Goal: Transaction & Acquisition: Purchase product/service

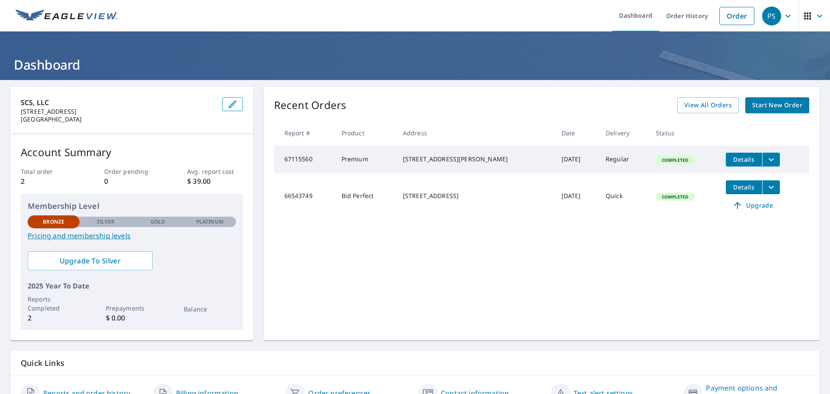
click at [755, 108] on span "Start New Order" at bounding box center [777, 105] width 50 height 11
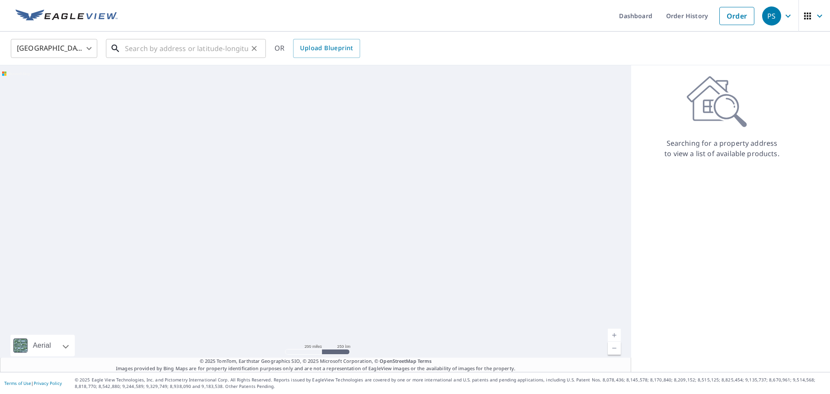
click at [198, 54] on input "text" at bounding box center [186, 48] width 123 height 24
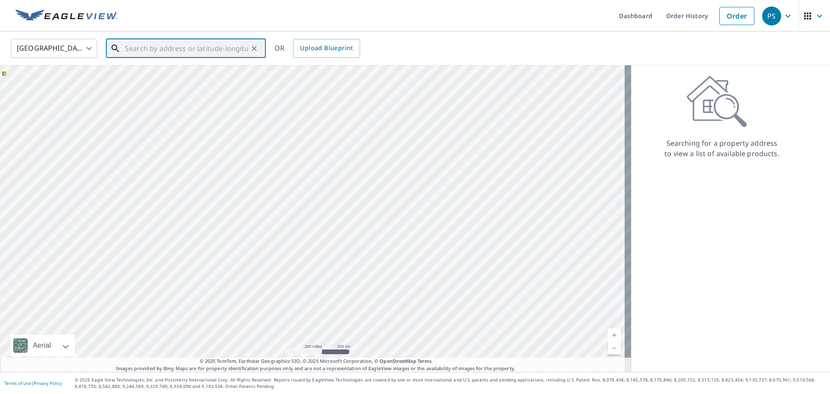
paste input "[STREET_ADDRESS][PERSON_NAME]"
click at [195, 73] on span "[STREET_ADDRESS][PERSON_NAME]" at bounding box center [191, 73] width 136 height 10
type input "[STREET_ADDRESS][PERSON_NAME][PERSON_NAME]"
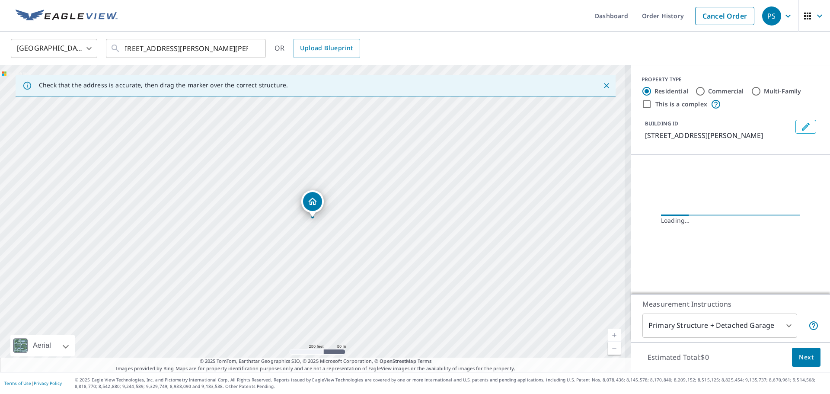
scroll to position [0, 0]
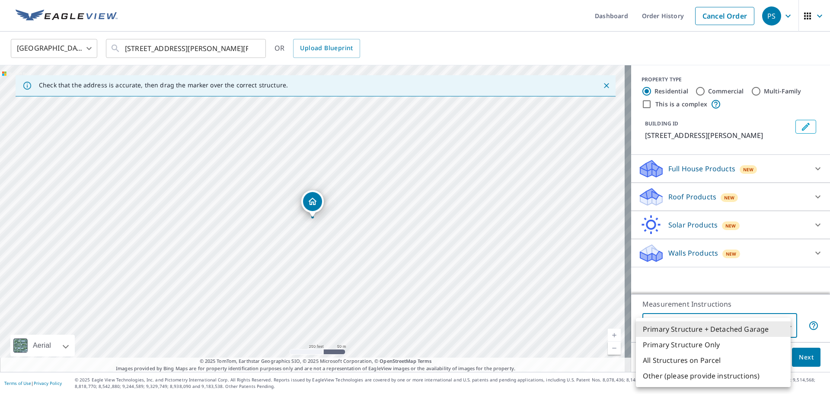
click at [761, 322] on body "PS PS Dashboard Order History Cancel Order PS [GEOGRAPHIC_DATA] [GEOGRAPHIC_DAT…" at bounding box center [415, 197] width 830 height 394
click at [766, 307] on div at bounding box center [415, 197] width 830 height 394
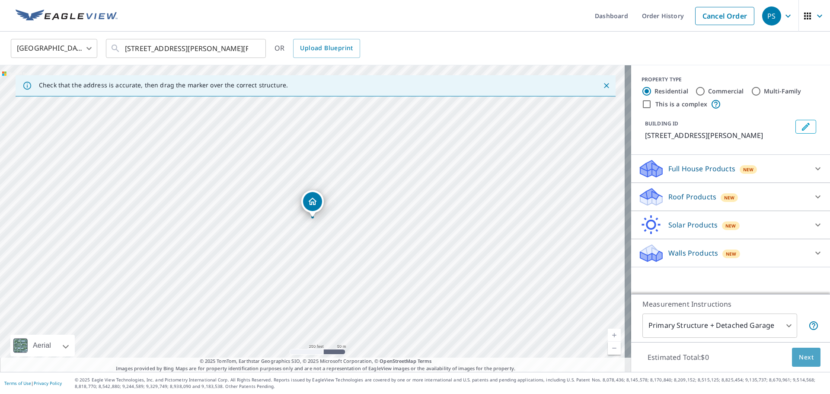
click at [800, 355] on span "Next" at bounding box center [806, 357] width 15 height 11
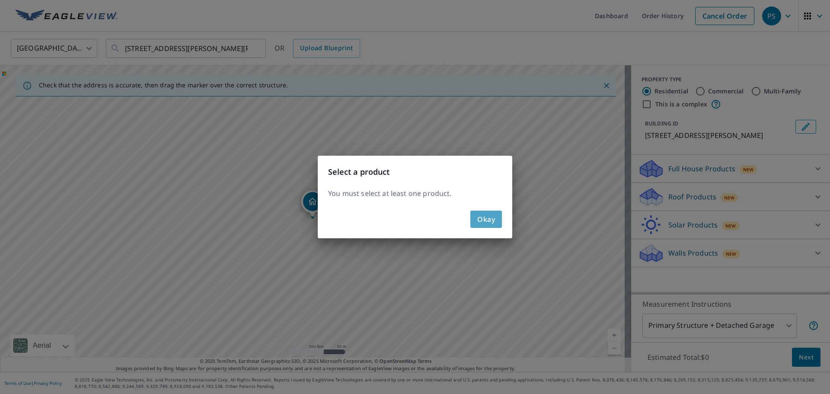
click at [483, 220] on span "Okay" at bounding box center [486, 219] width 18 height 12
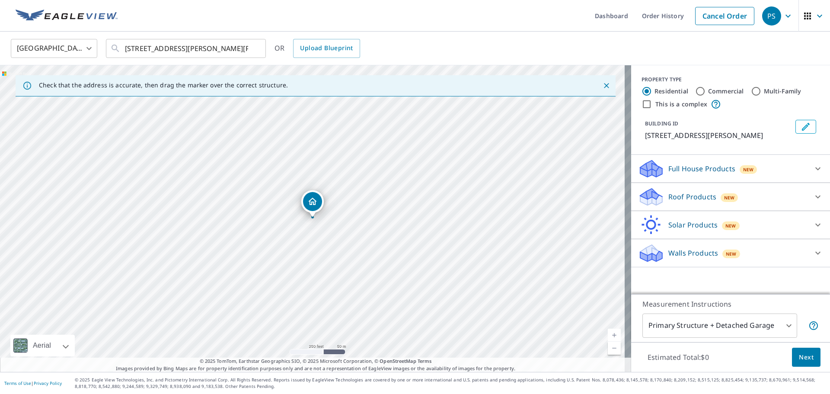
click at [784, 165] on div "Full House Products New" at bounding box center [722, 169] width 169 height 20
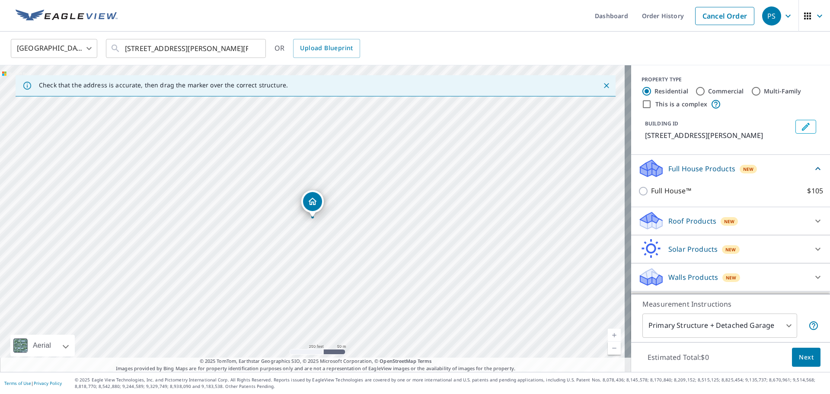
click at [796, 224] on div "Roof Products New" at bounding box center [722, 220] width 169 height 20
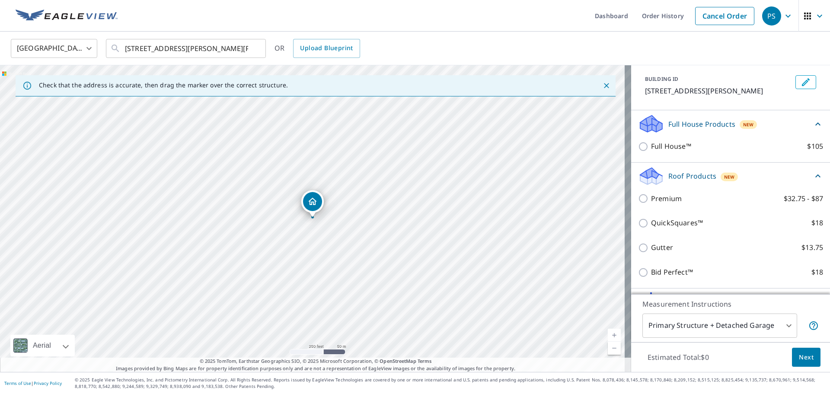
scroll to position [52, 0]
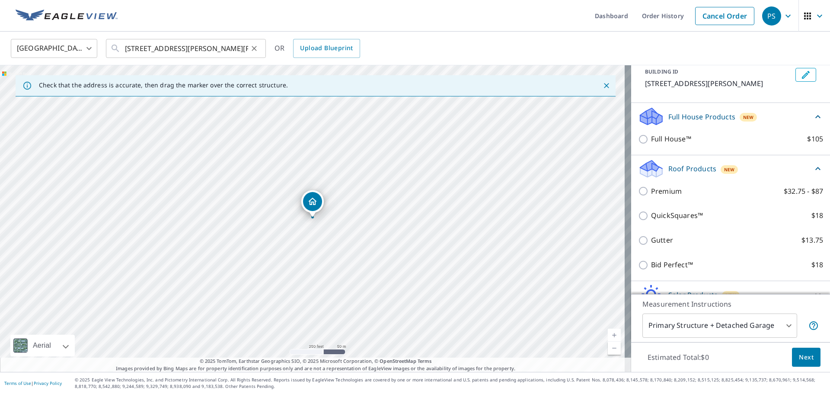
click at [253, 51] on icon "Clear" at bounding box center [254, 48] width 9 height 9
click at [194, 49] on input "text" at bounding box center [186, 48] width 123 height 24
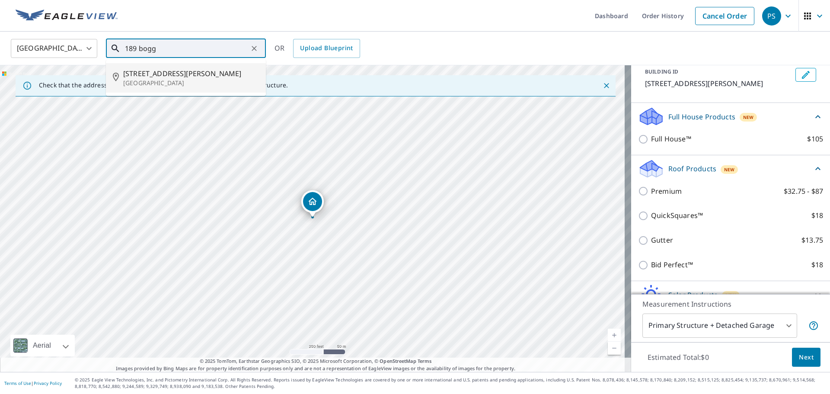
click at [208, 69] on span "[STREET_ADDRESS][PERSON_NAME]" at bounding box center [191, 73] width 136 height 10
type input "[STREET_ADDRESS][PERSON_NAME][PERSON_NAME]"
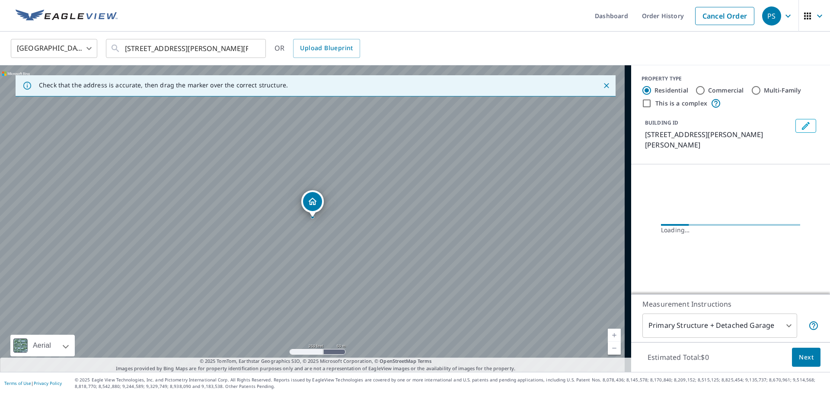
scroll to position [0, 0]
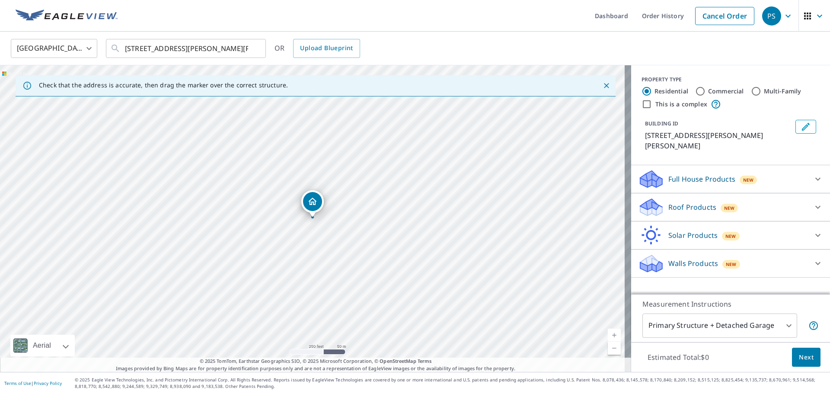
click at [698, 174] on p "Full House Products" at bounding box center [701, 179] width 67 height 10
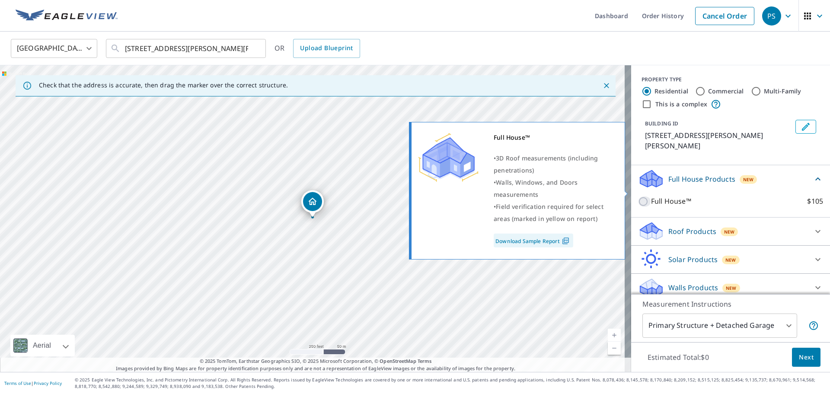
click at [638, 196] on input "Full House™ $105" at bounding box center [644, 201] width 13 height 10
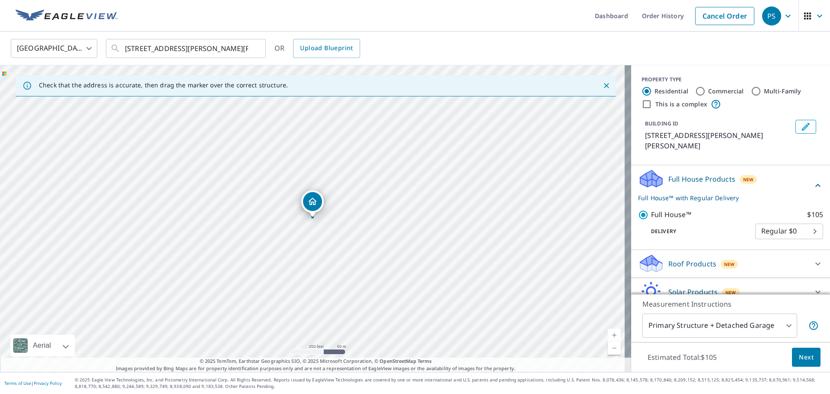
scroll to position [30, 0]
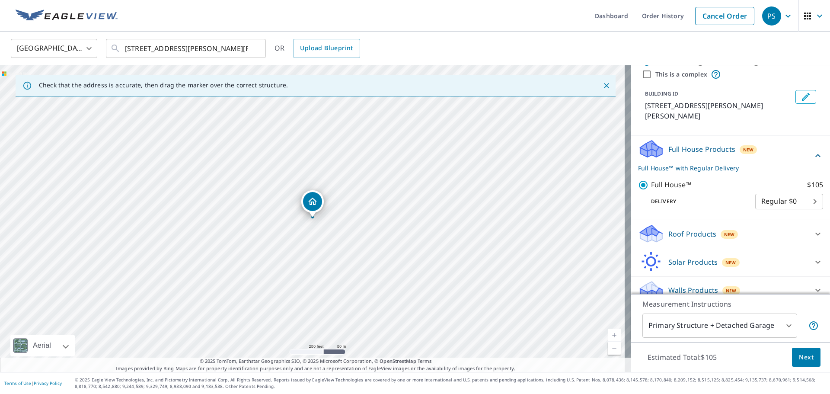
click at [650, 288] on icon at bounding box center [651, 293] width 22 height 10
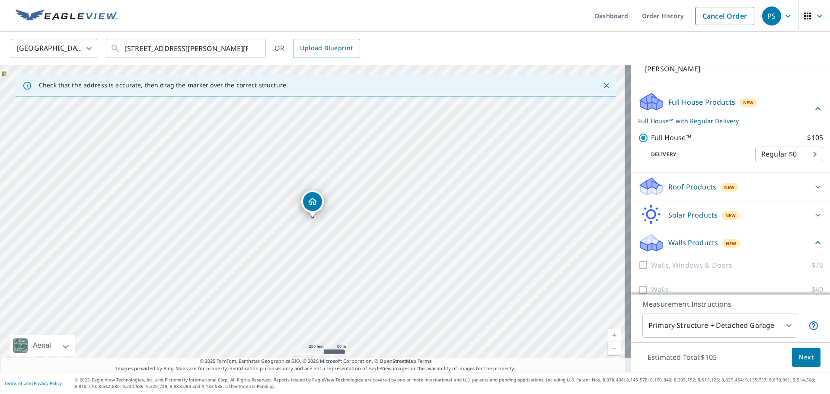
scroll to position [78, 0]
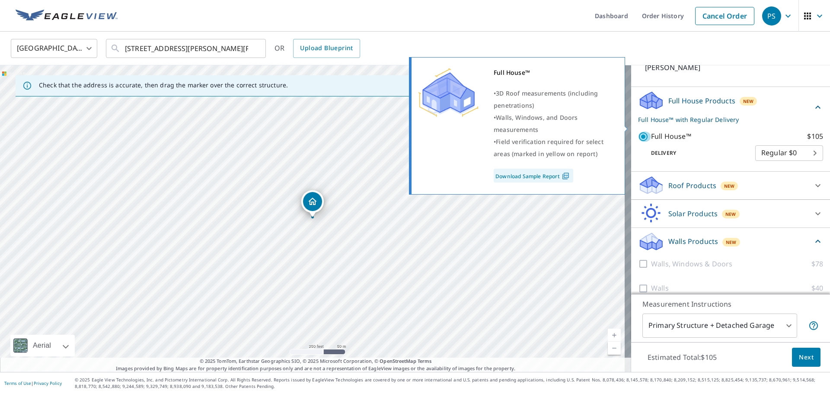
click at [639, 131] on input "Full House™ $105" at bounding box center [644, 136] width 13 height 10
checkbox input "false"
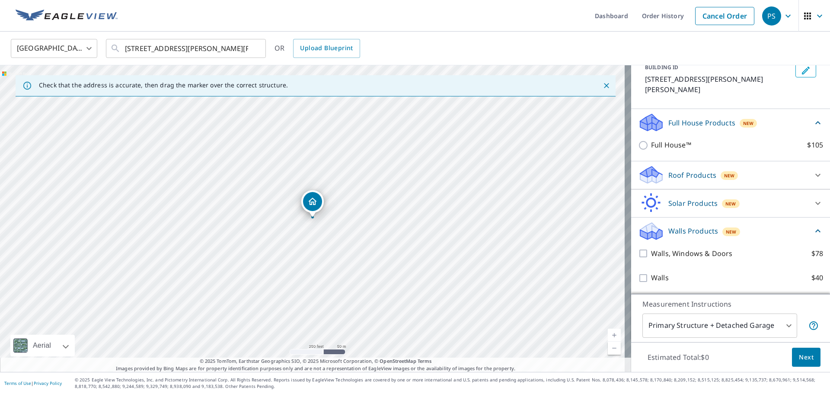
scroll to position [46, 0]
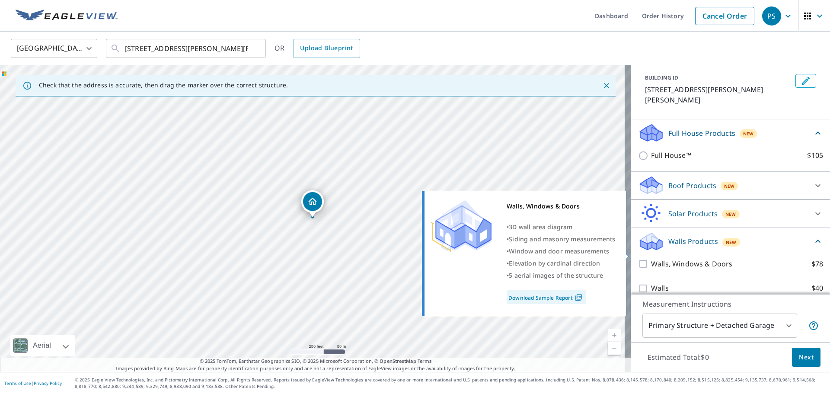
click at [638, 258] on input "Walls, Windows & Doors $78" at bounding box center [644, 263] width 13 height 10
checkbox input "true"
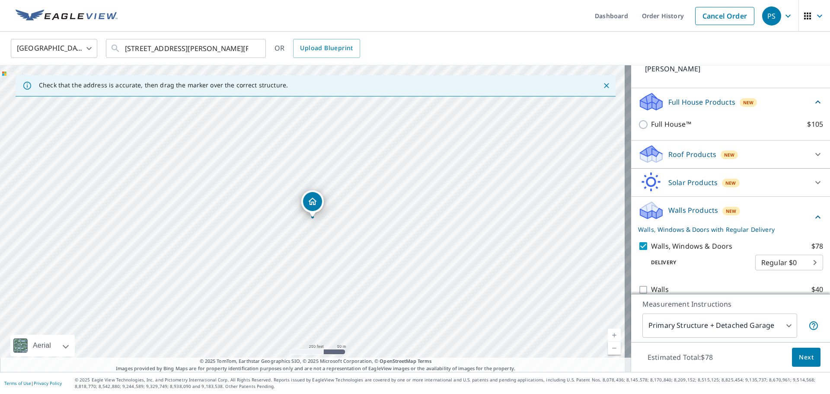
scroll to position [78, 0]
click at [258, 48] on icon "Clear" at bounding box center [254, 48] width 9 height 9
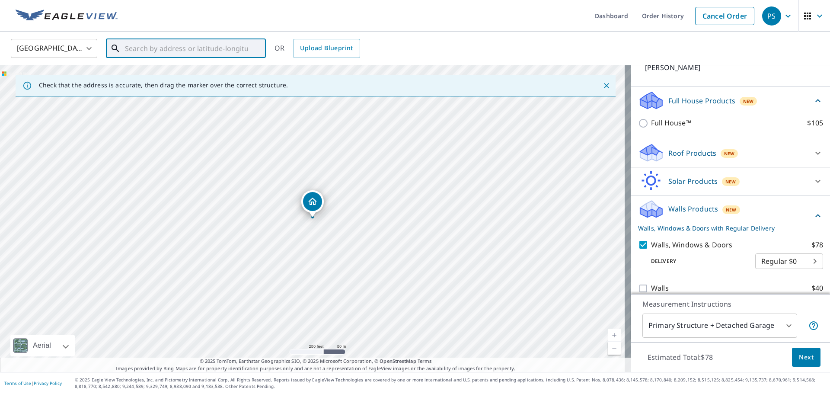
paste input "[STREET_ADDRESS][PERSON_NAME]"
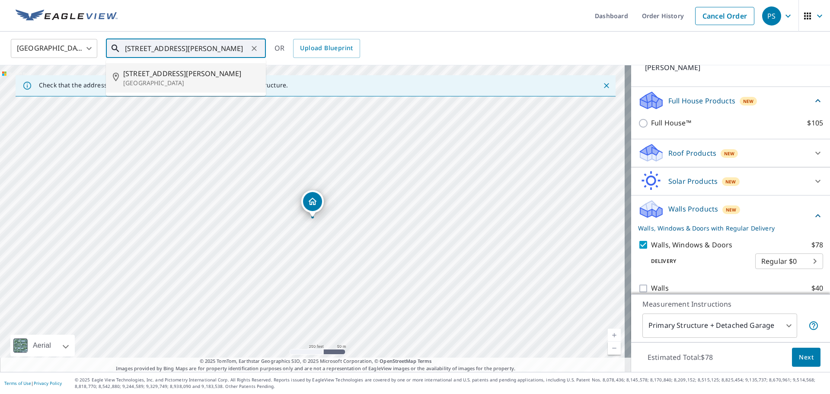
click at [212, 66] on li "[STREET_ADDRESS][PERSON_NAME][PERSON_NAME]" at bounding box center [186, 77] width 160 height 29
type input "[STREET_ADDRESS][PERSON_NAME][PERSON_NAME]"
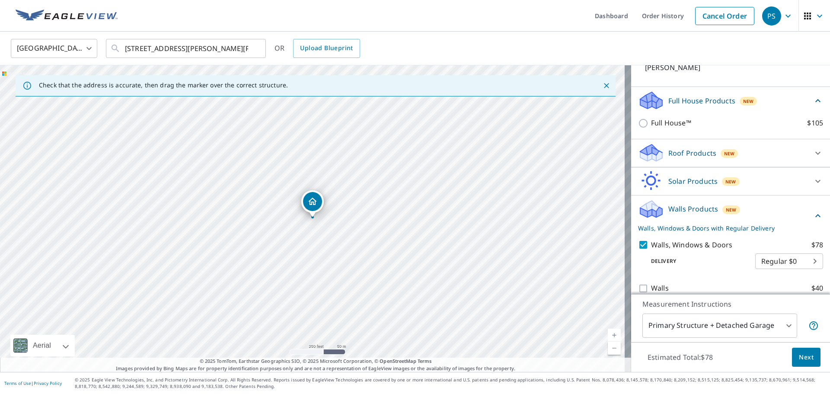
scroll to position [0, 0]
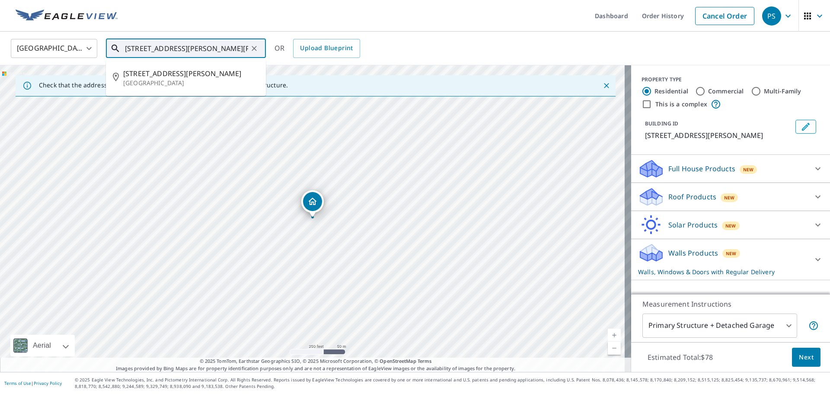
click at [225, 51] on input "[STREET_ADDRESS][PERSON_NAME][PERSON_NAME]" at bounding box center [186, 48] width 123 height 24
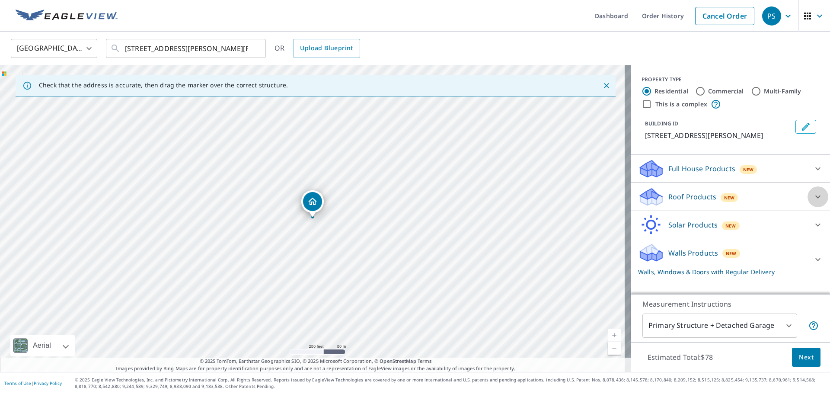
click at [812, 197] on icon at bounding box center [817, 196] width 10 height 10
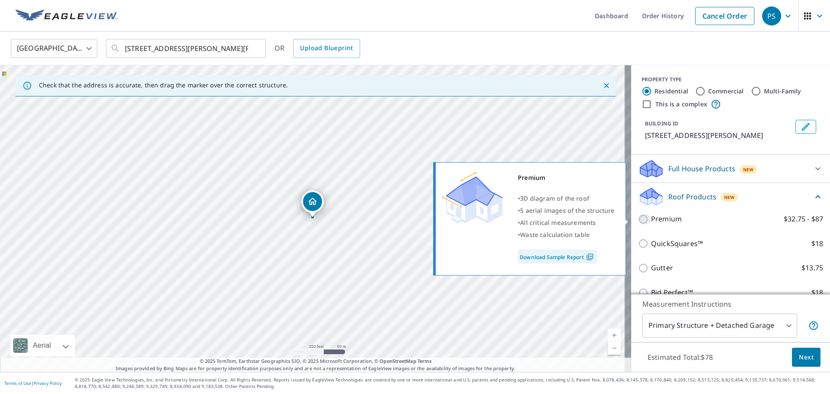
click at [640, 220] on input "Premium $32.75 - $87" at bounding box center [644, 219] width 13 height 10
checkbox input "true"
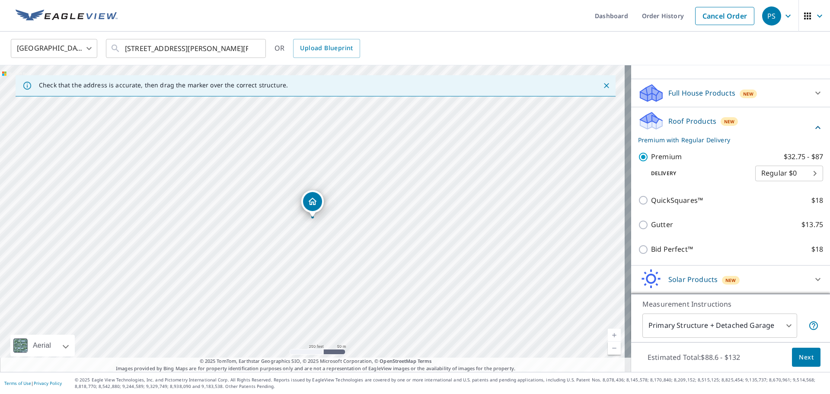
scroll to position [81, 0]
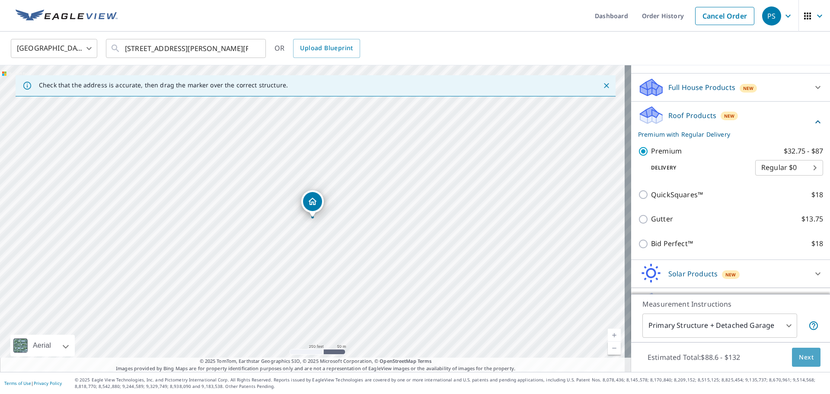
click at [808, 356] on button "Next" at bounding box center [806, 356] width 29 height 19
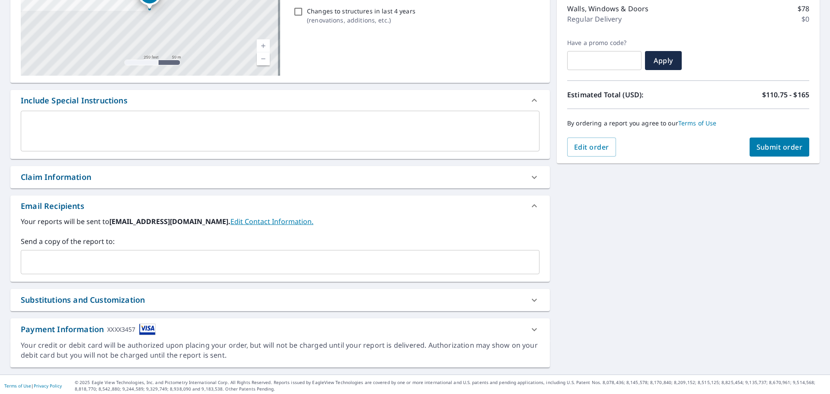
scroll to position [150, 0]
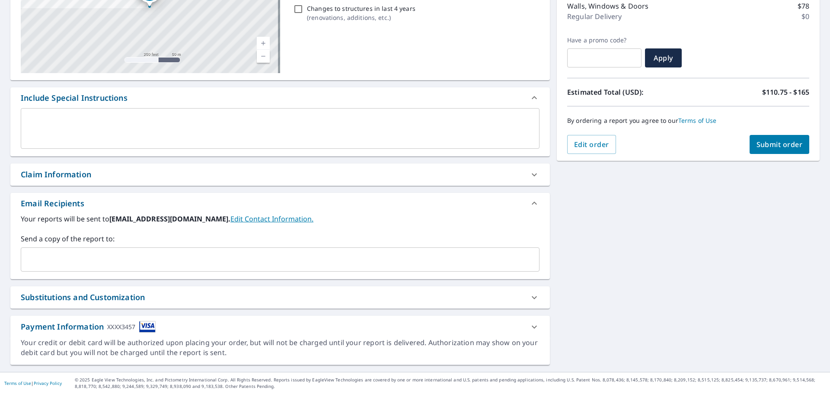
click at [768, 143] on span "Submit order" at bounding box center [779, 145] width 46 height 10
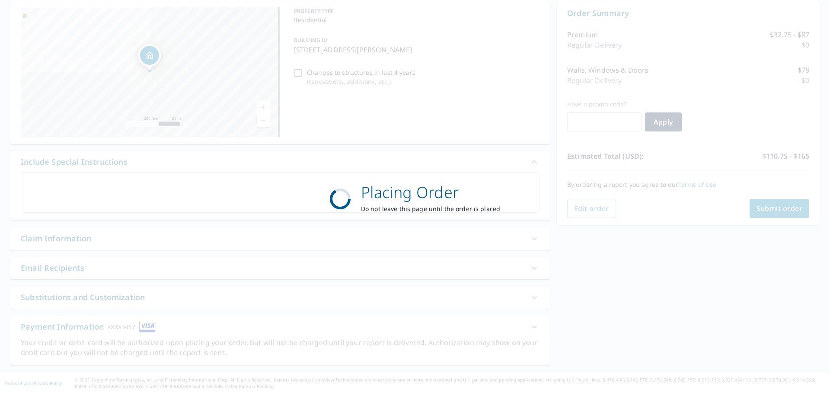
scroll to position [86, 0]
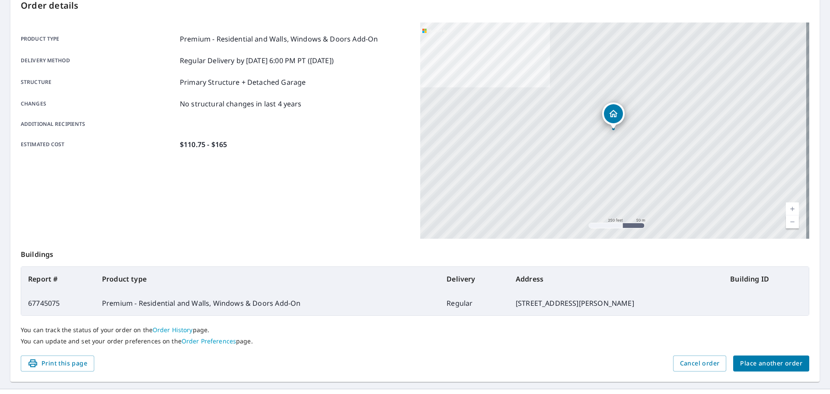
scroll to position [115, 0]
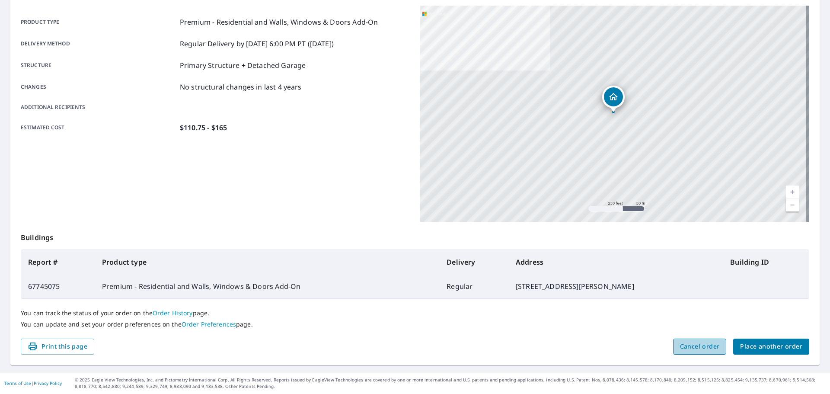
click at [688, 349] on span "Cancel order" at bounding box center [700, 346] width 40 height 11
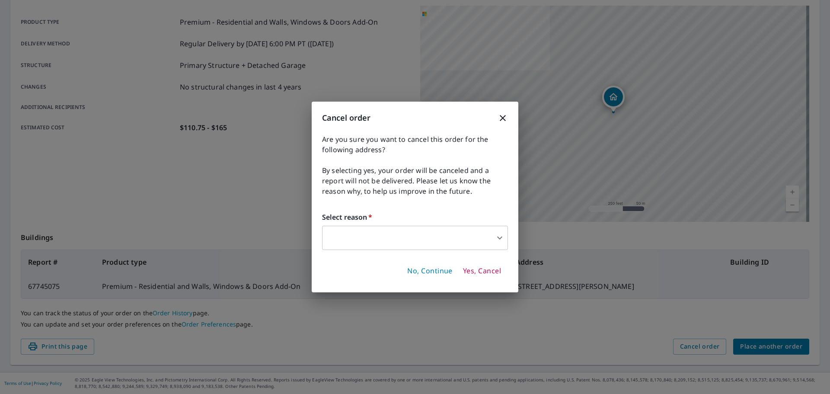
click at [437, 236] on body "PS PS Dashboard Order History Order PS Order Submitted Order details Product ty…" at bounding box center [415, 197] width 830 height 394
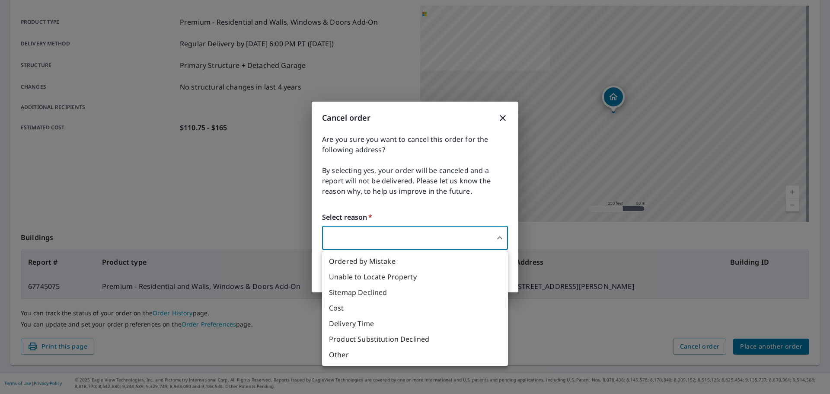
click at [369, 261] on li "Ordered by Mistake" at bounding box center [415, 261] width 186 height 16
type input "30"
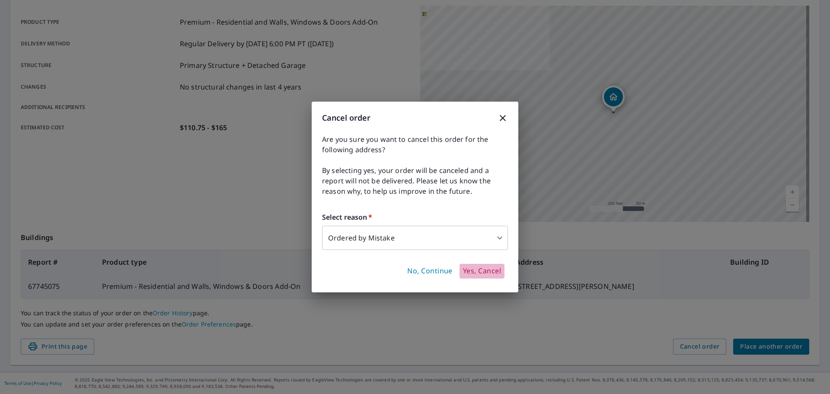
click at [480, 271] on span "Yes, Cancel" at bounding box center [482, 271] width 38 height 10
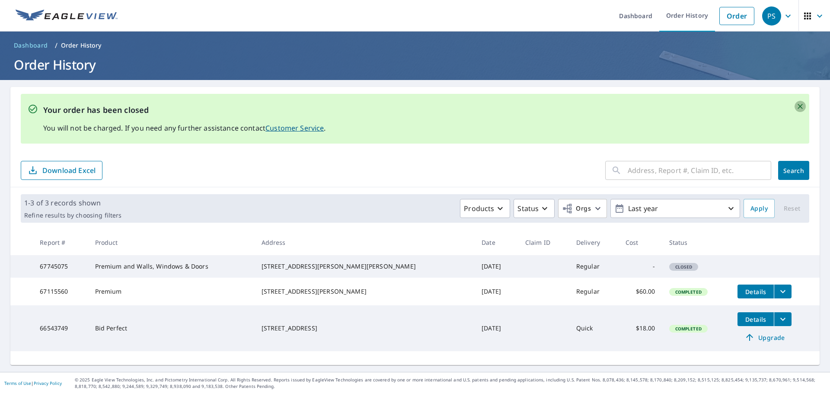
click at [797, 105] on icon "Close" at bounding box center [799, 106] width 5 height 5
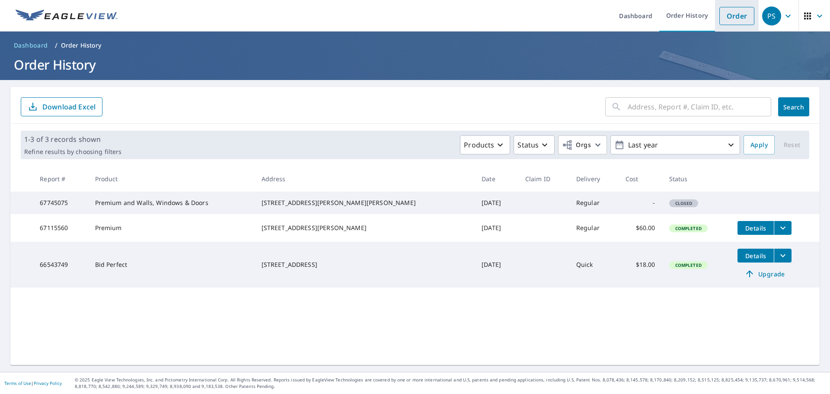
click at [726, 16] on link "Order" at bounding box center [736, 16] width 35 height 18
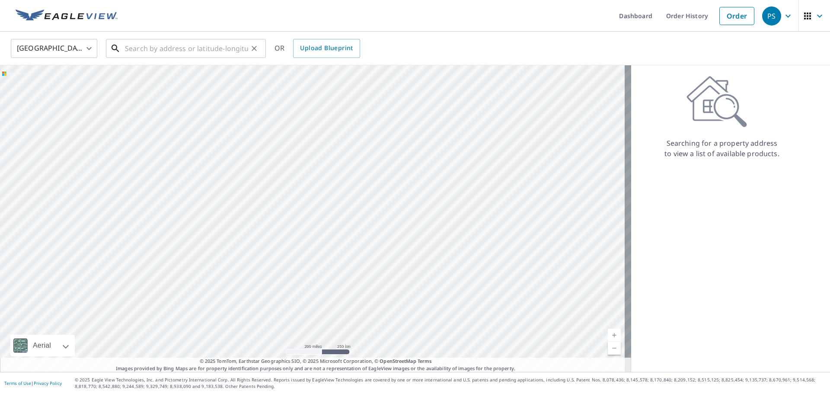
click at [147, 43] on input "text" at bounding box center [186, 48] width 123 height 24
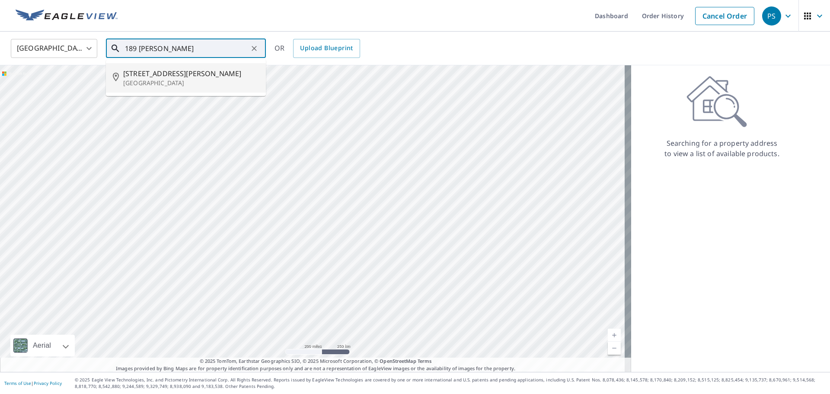
click at [151, 70] on span "[STREET_ADDRESS][PERSON_NAME]" at bounding box center [191, 73] width 136 height 10
type input "[STREET_ADDRESS][PERSON_NAME][PERSON_NAME]"
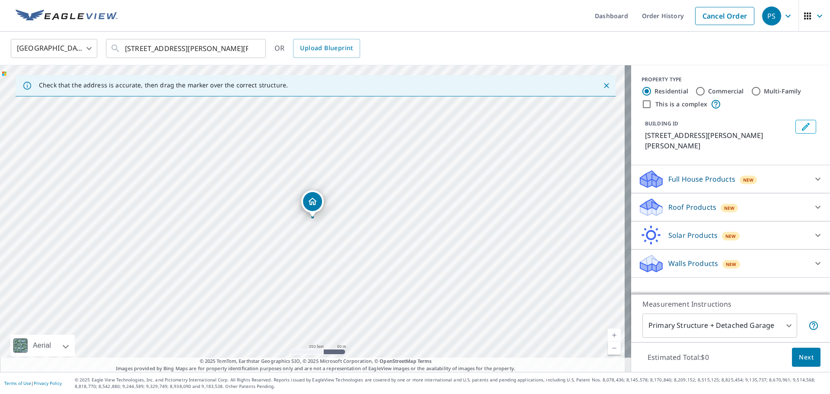
click at [792, 172] on div "Full House Products New" at bounding box center [722, 179] width 169 height 20
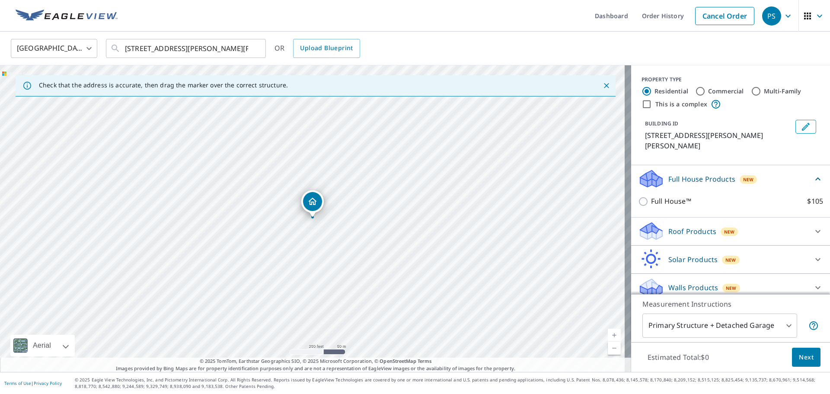
click at [815, 229] on icon at bounding box center [817, 230] width 5 height 3
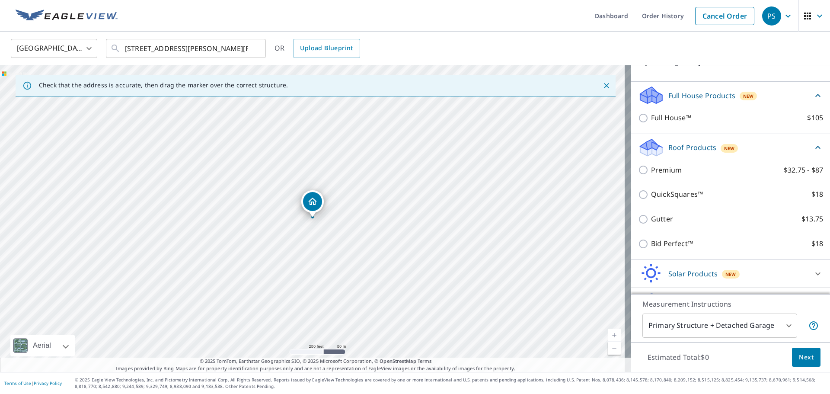
scroll to position [95, 0]
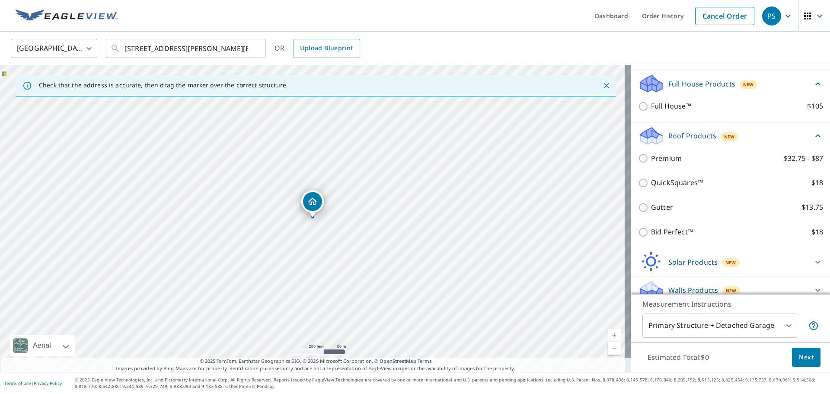
click at [812, 285] on icon at bounding box center [817, 290] width 10 height 10
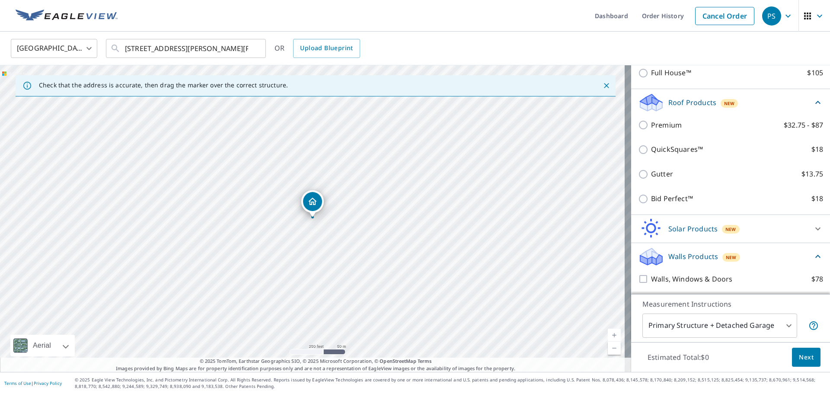
scroll to position [143, 0]
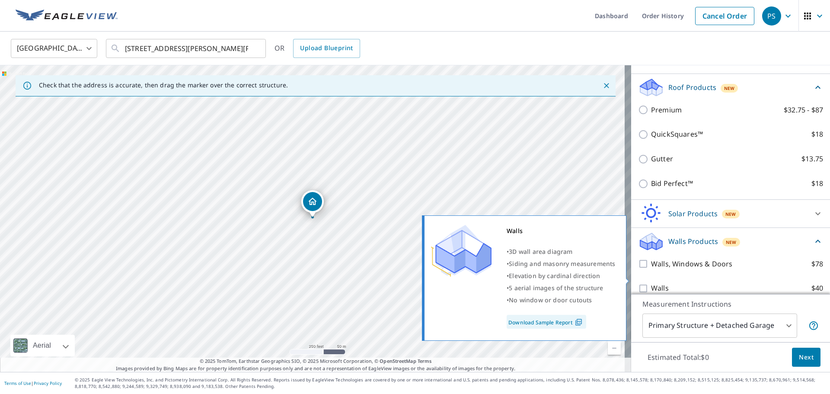
click at [638, 283] on input "Walls $40" at bounding box center [644, 288] width 13 height 10
checkbox input "true"
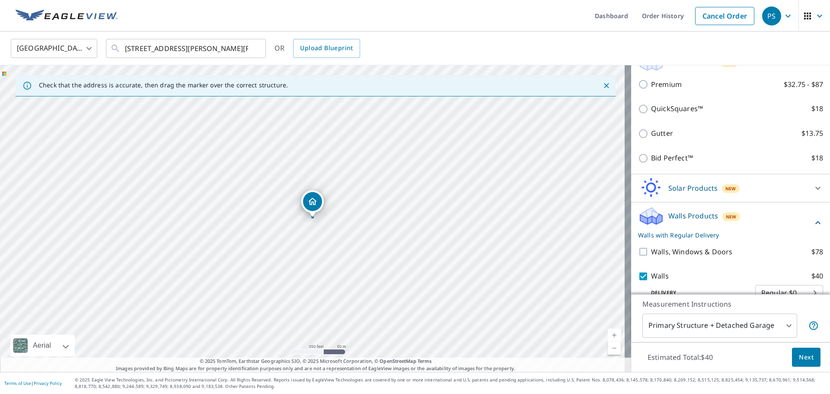
scroll to position [176, 0]
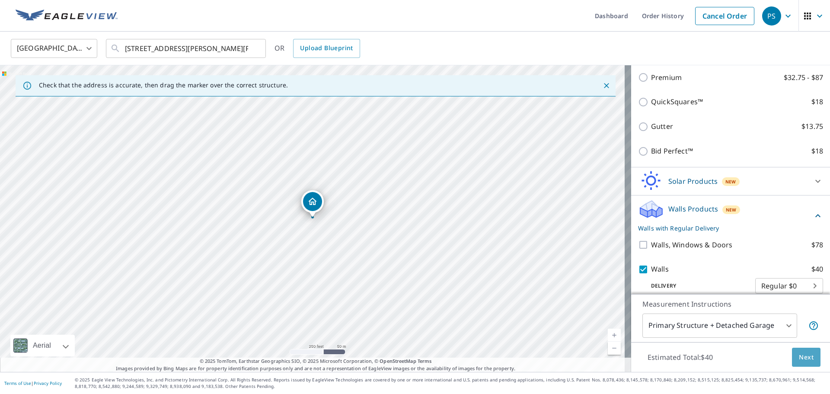
click at [800, 350] on button "Next" at bounding box center [806, 356] width 29 height 19
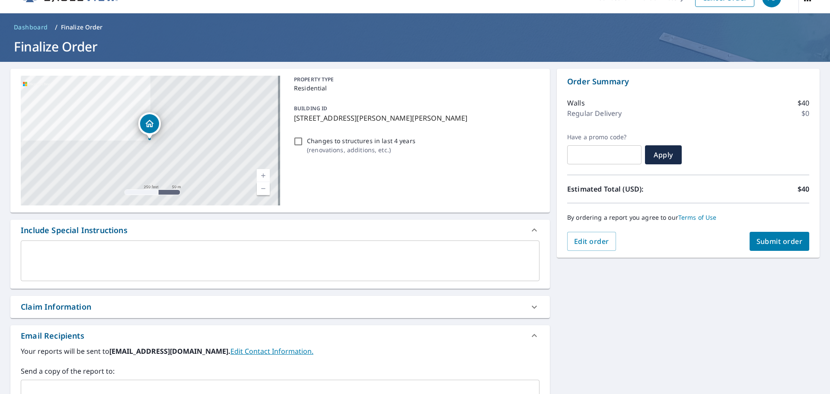
scroll to position [16, 0]
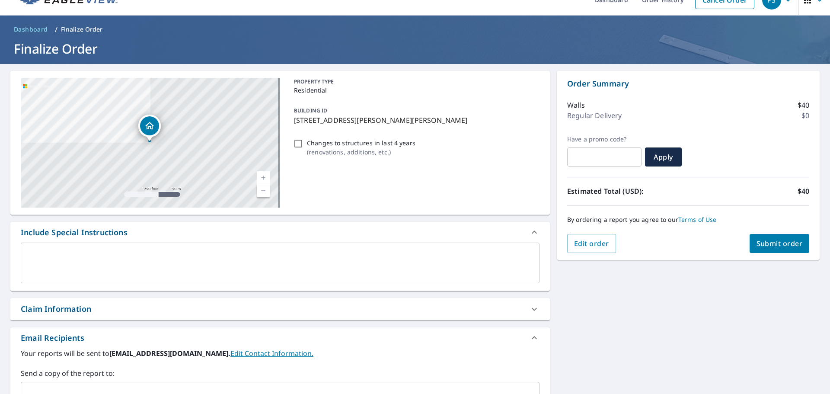
click at [781, 244] on span "Submit order" at bounding box center [779, 244] width 46 height 10
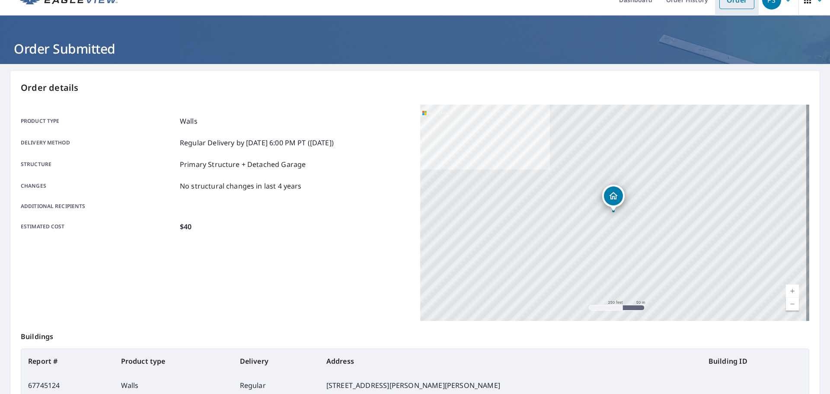
click at [737, 9] on link "Order" at bounding box center [736, 0] width 35 height 18
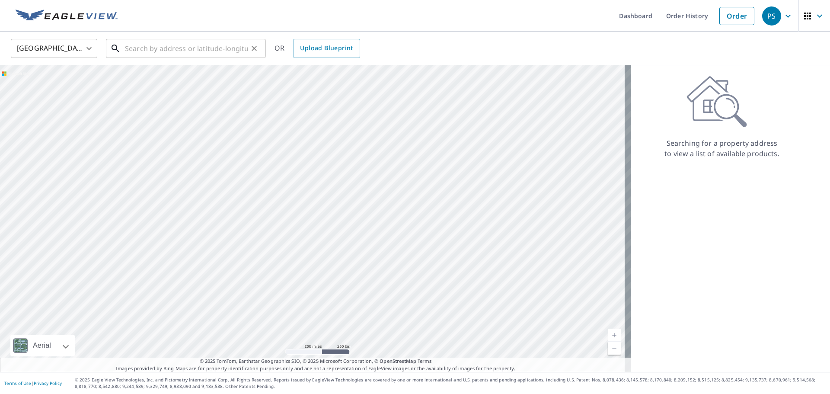
click at [182, 54] on input "text" at bounding box center [186, 48] width 123 height 24
paste input "[STREET_ADDRESS][PERSON_NAME]"
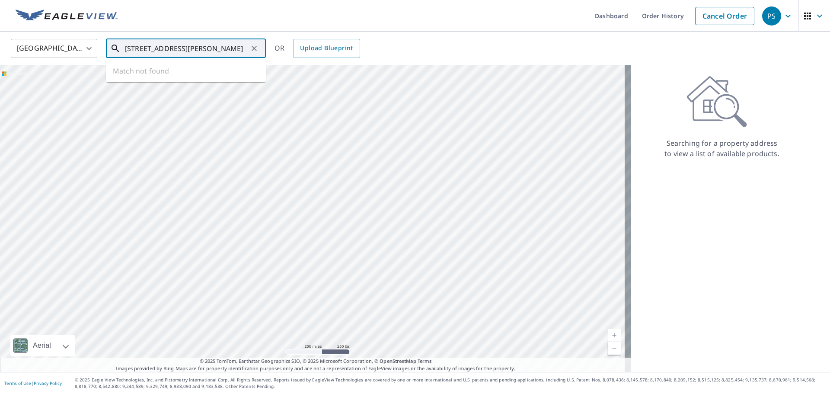
scroll to position [0, 8]
click at [200, 68] on span "[STREET_ADDRESS][PERSON_NAME]" at bounding box center [191, 73] width 136 height 10
type input "[STREET_ADDRESS][PERSON_NAME][PERSON_NAME]"
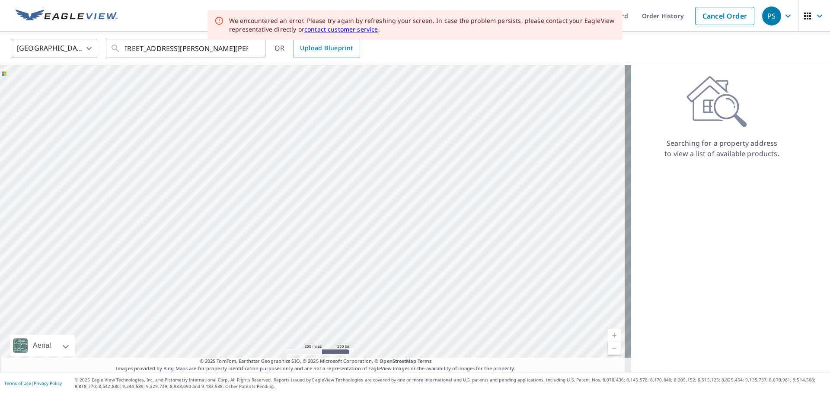
scroll to position [0, 0]
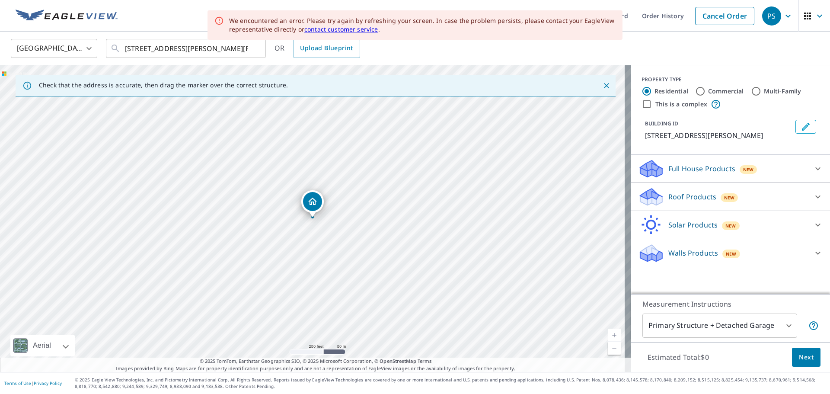
click at [812, 195] on icon at bounding box center [817, 196] width 10 height 10
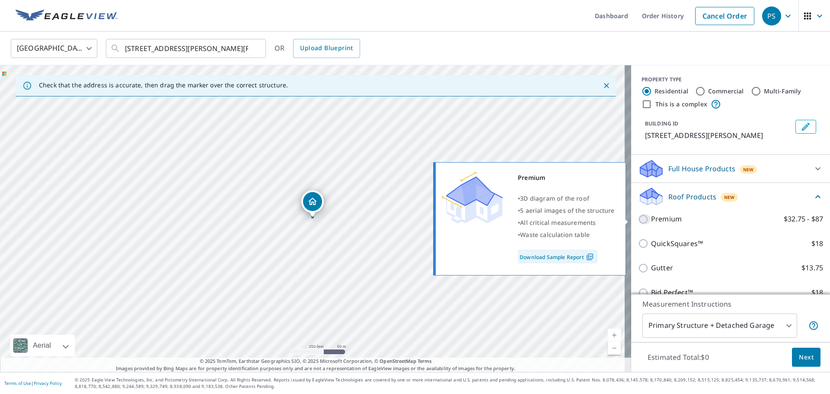
click at [638, 220] on input "Premium $32.75 - $87" at bounding box center [644, 219] width 13 height 10
checkbox input "true"
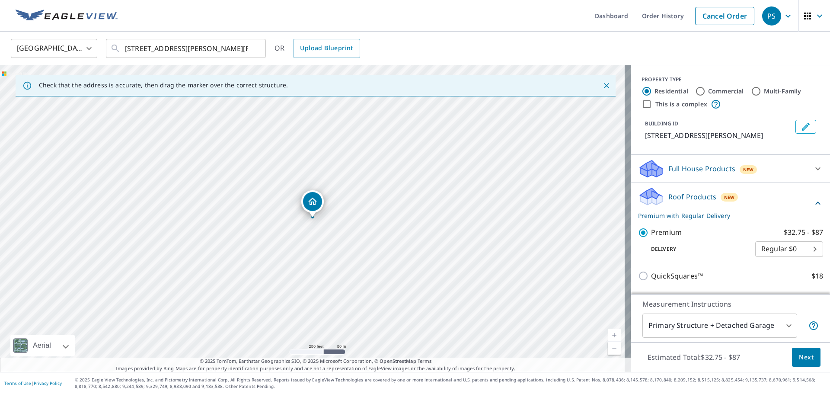
click at [800, 362] on span "Next" at bounding box center [806, 357] width 15 height 11
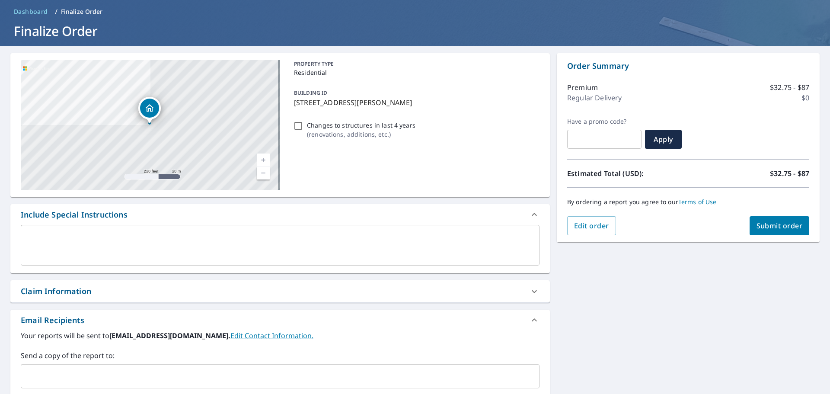
scroll to position [16, 0]
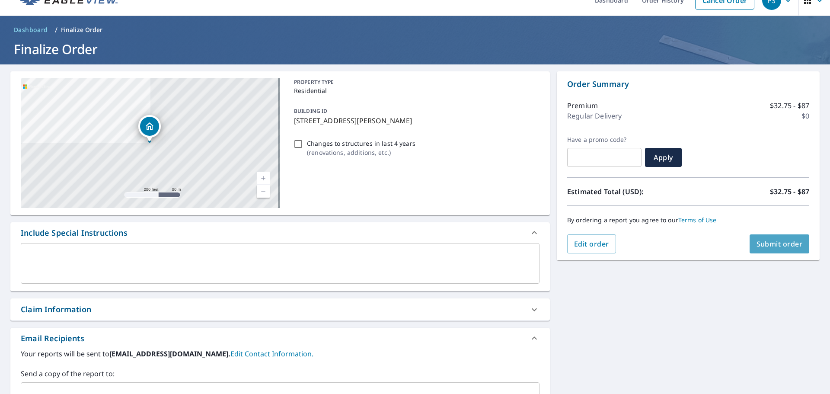
click at [769, 243] on span "Submit order" at bounding box center [779, 244] width 46 height 10
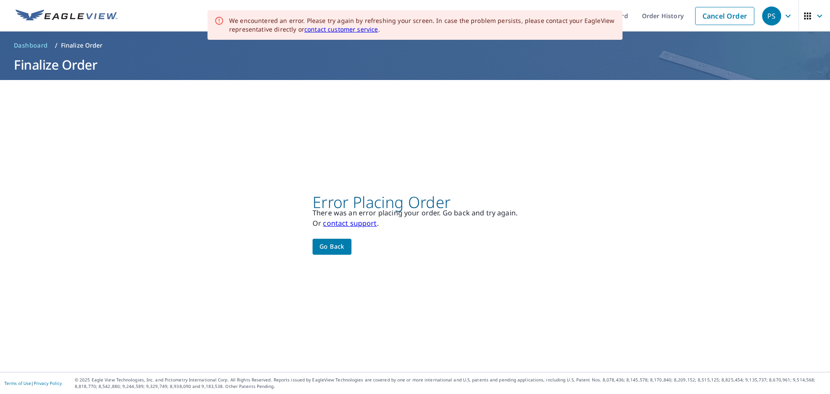
scroll to position [0, 0]
click at [326, 248] on span "Go back" at bounding box center [331, 246] width 25 height 11
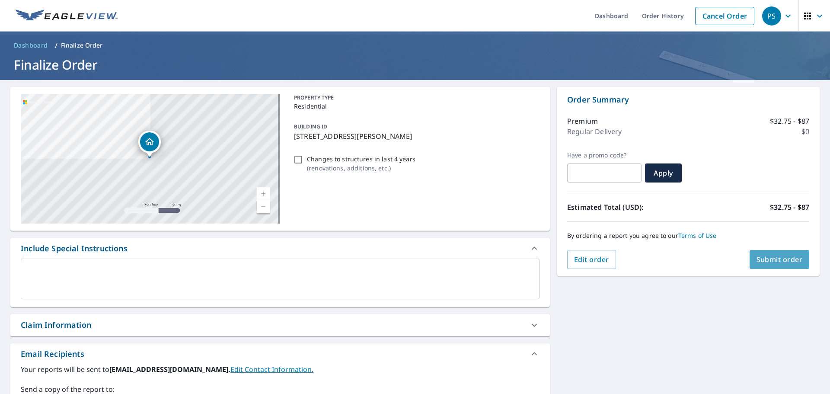
click at [786, 258] on span "Submit order" at bounding box center [779, 260] width 46 height 10
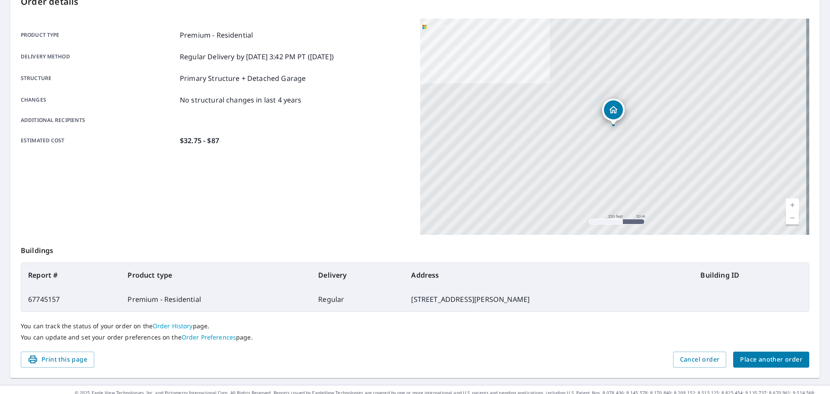
scroll to position [115, 0]
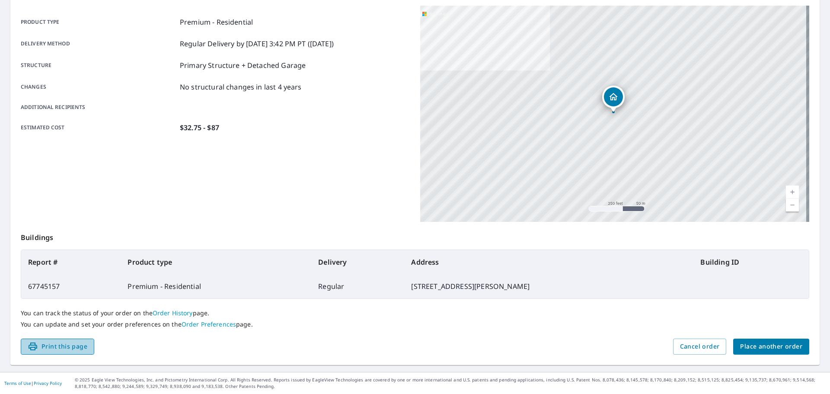
click at [80, 348] on span "Print this page" at bounding box center [58, 346] width 60 height 11
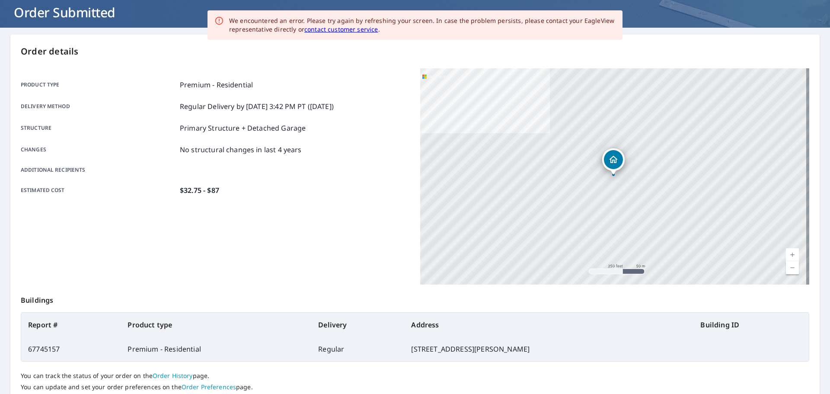
scroll to position [0, 0]
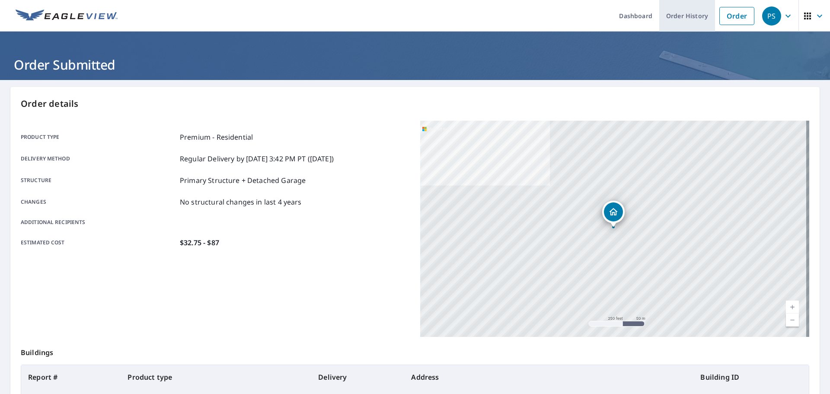
click at [685, 18] on link "Order History" at bounding box center [687, 16] width 56 height 32
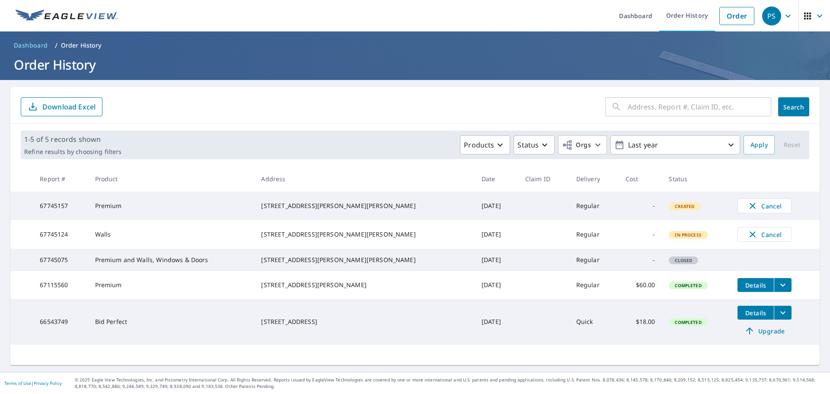
drag, startPoint x: 372, startPoint y: 245, endPoint x: 358, endPoint y: 242, distance: 14.7
click at [372, 239] on div "[STREET_ADDRESS][PERSON_NAME][PERSON_NAME]" at bounding box center [364, 234] width 207 height 9
click at [325, 236] on div "[STREET_ADDRESS][PERSON_NAME][PERSON_NAME]" at bounding box center [364, 234] width 207 height 9
click at [328, 235] on div "[STREET_ADDRESS][PERSON_NAME][PERSON_NAME]" at bounding box center [364, 234] width 207 height 9
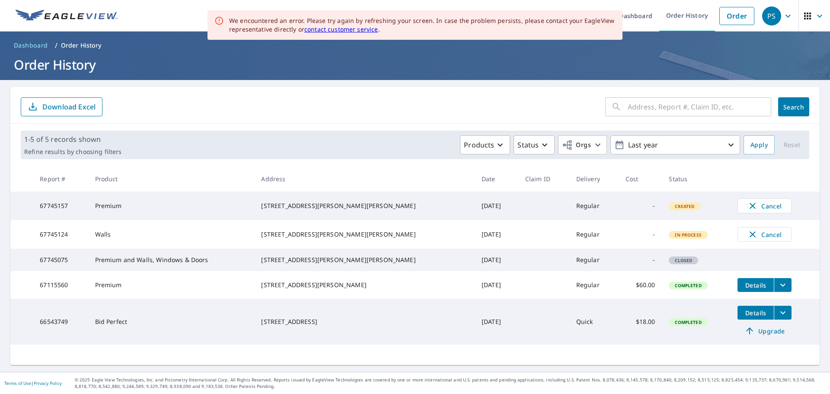
click at [255, 237] on td "Walls" at bounding box center [171, 234] width 166 height 29
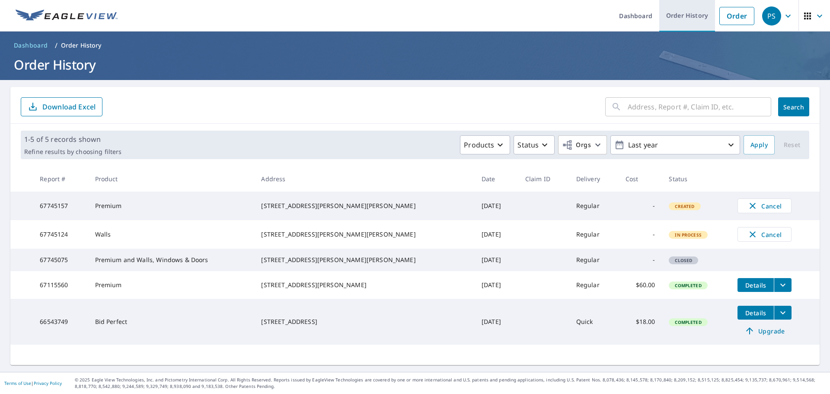
click at [672, 12] on link "Order History" at bounding box center [687, 16] width 56 height 32
